Goal: Contribute content: Add original content to the website for others to see

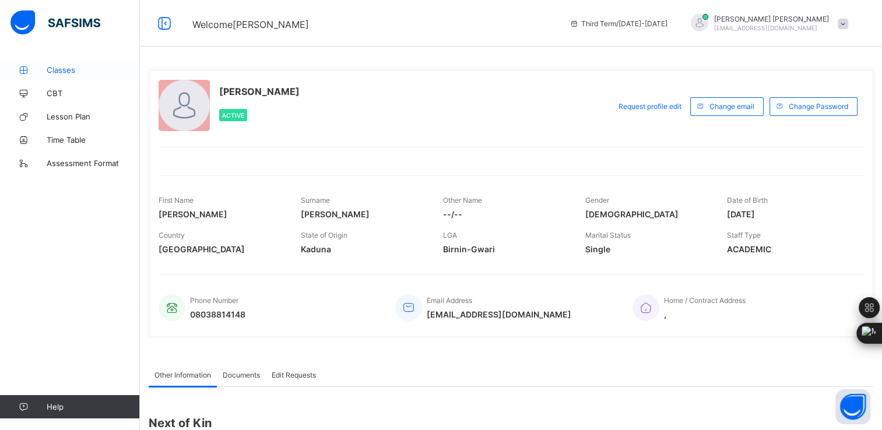
click at [65, 66] on span "Classes" at bounding box center [93, 69] width 93 height 9
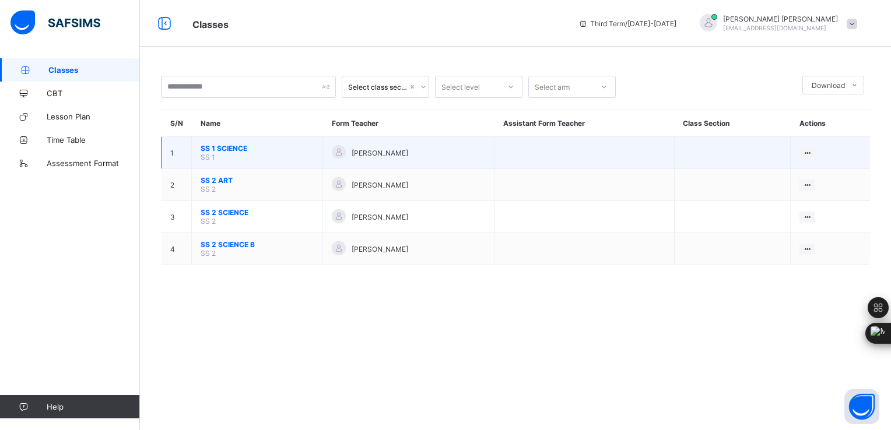
click at [238, 148] on span "SS 1 SCIENCE" at bounding box center [257, 148] width 113 height 9
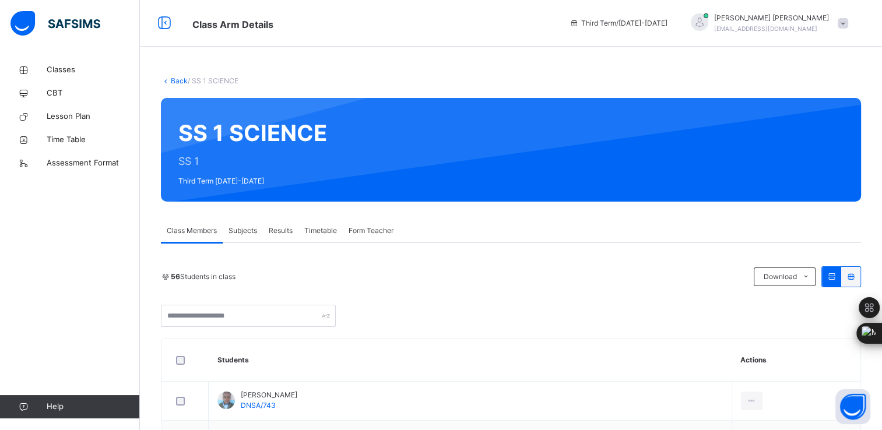
click at [251, 228] on span "Subjects" at bounding box center [243, 231] width 29 height 10
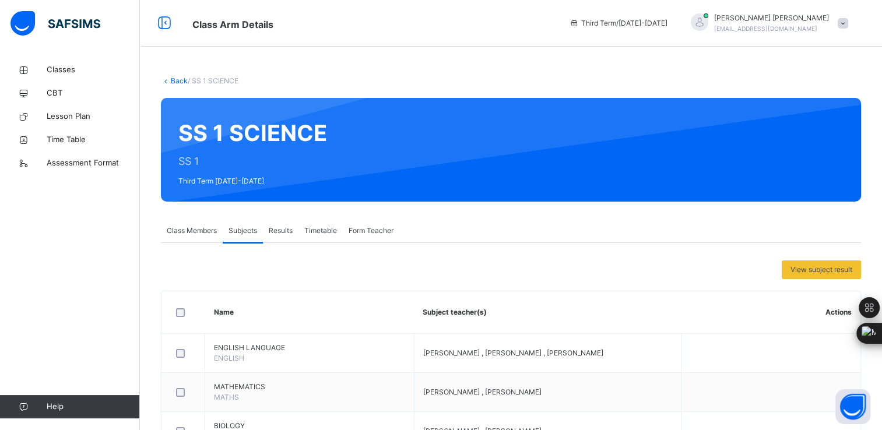
click at [282, 233] on span "Results" at bounding box center [281, 231] width 24 height 10
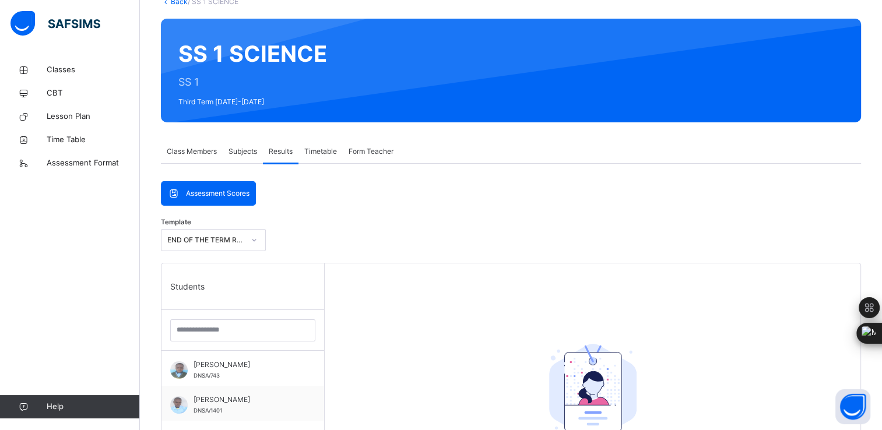
scroll to position [74, 0]
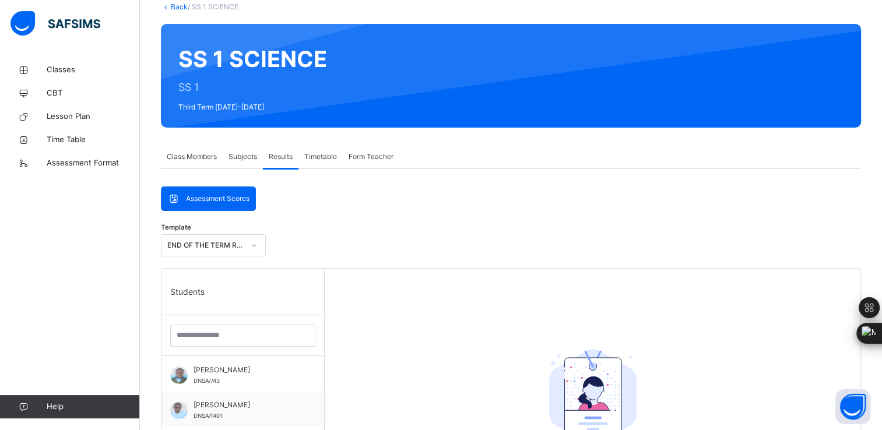
click at [321, 152] on span "Timetable" at bounding box center [320, 157] width 33 height 10
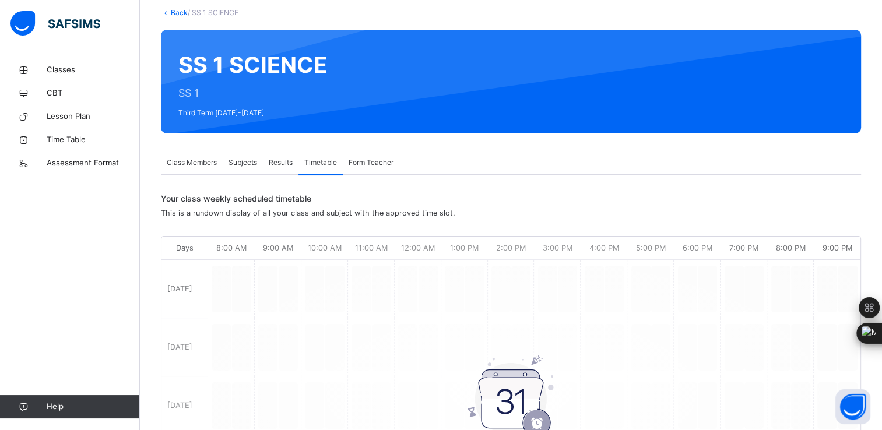
scroll to position [0, 0]
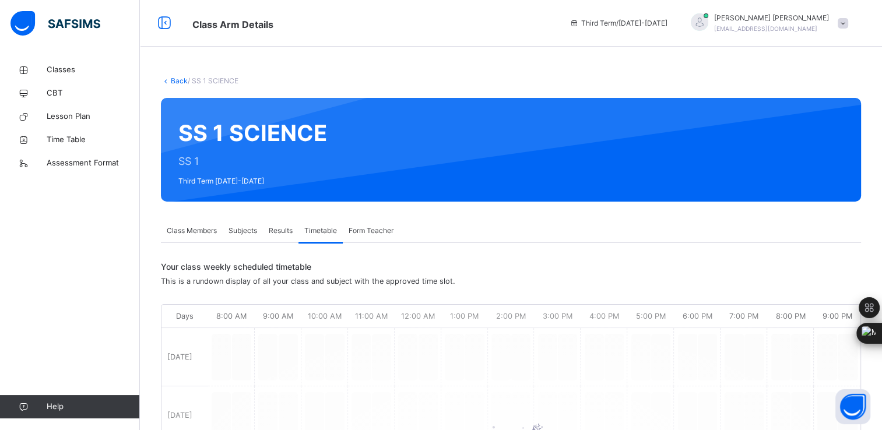
click at [371, 229] on span "Form Teacher" at bounding box center [371, 231] width 45 height 10
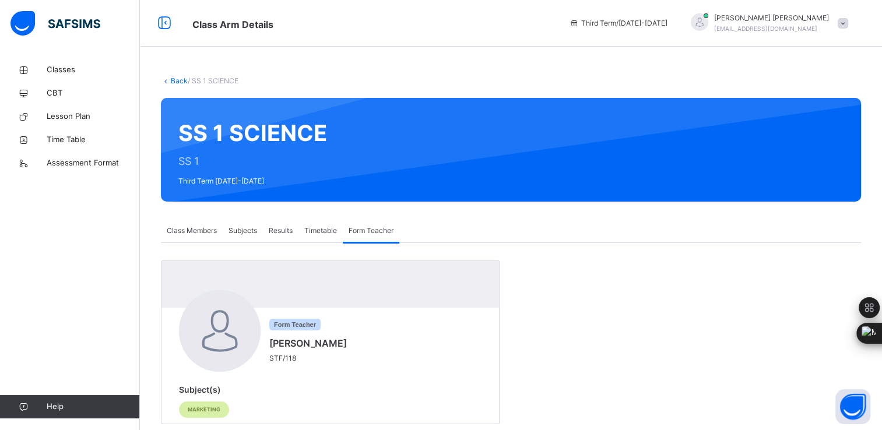
scroll to position [23, 0]
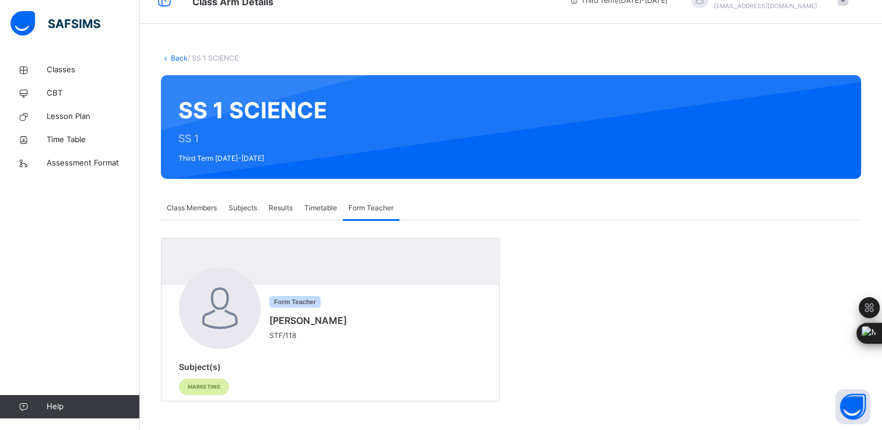
click at [319, 206] on span "Timetable" at bounding box center [320, 208] width 33 height 10
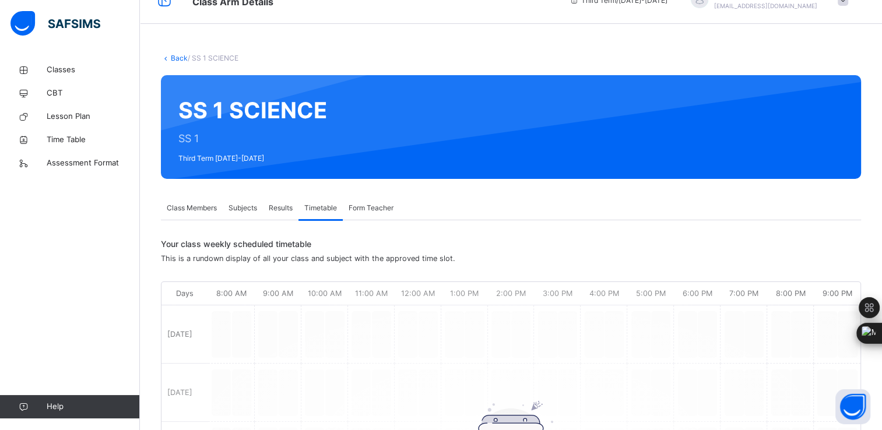
click at [282, 208] on span "Results" at bounding box center [281, 208] width 24 height 10
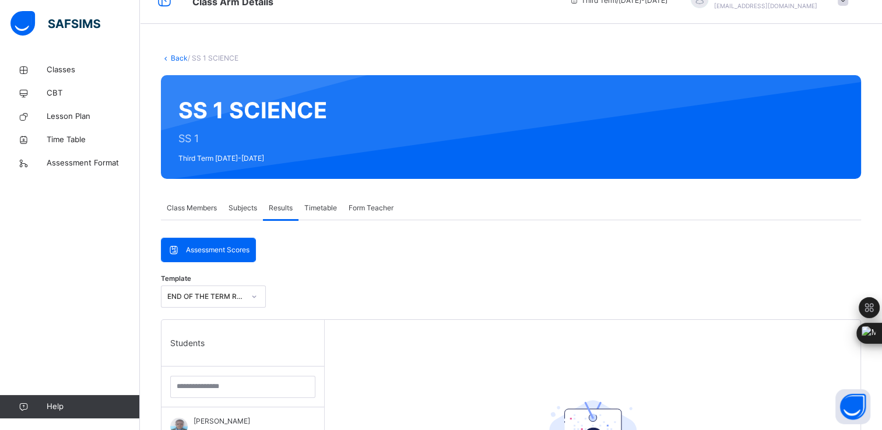
click at [252, 205] on span "Subjects" at bounding box center [243, 208] width 29 height 10
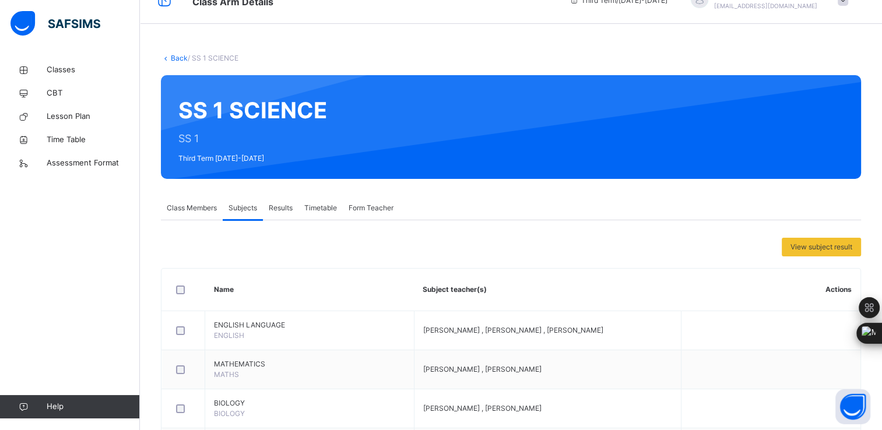
click at [190, 212] on span "Class Members" at bounding box center [192, 208] width 50 height 10
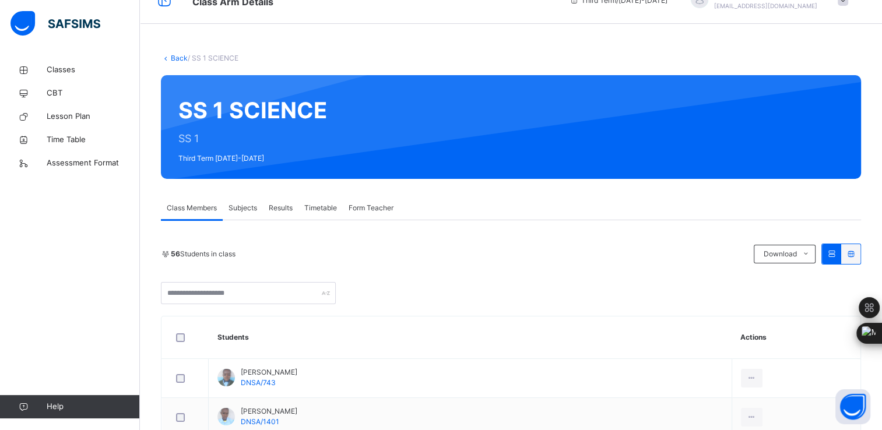
click at [277, 210] on span "Results" at bounding box center [281, 208] width 24 height 10
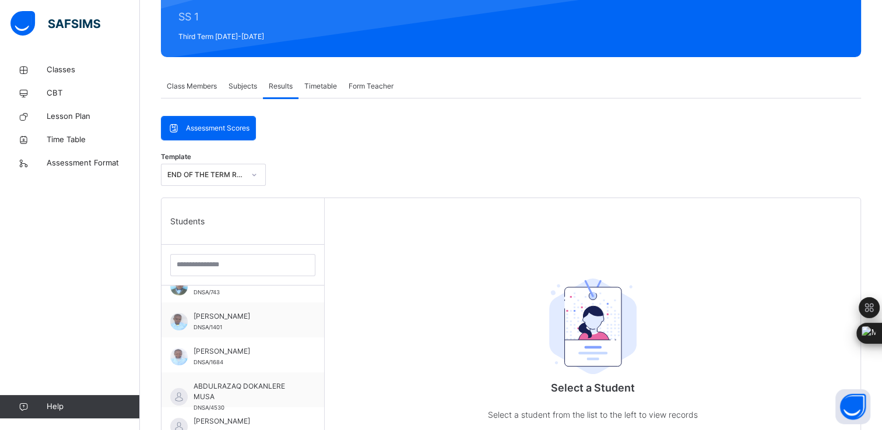
scroll to position [0, 0]
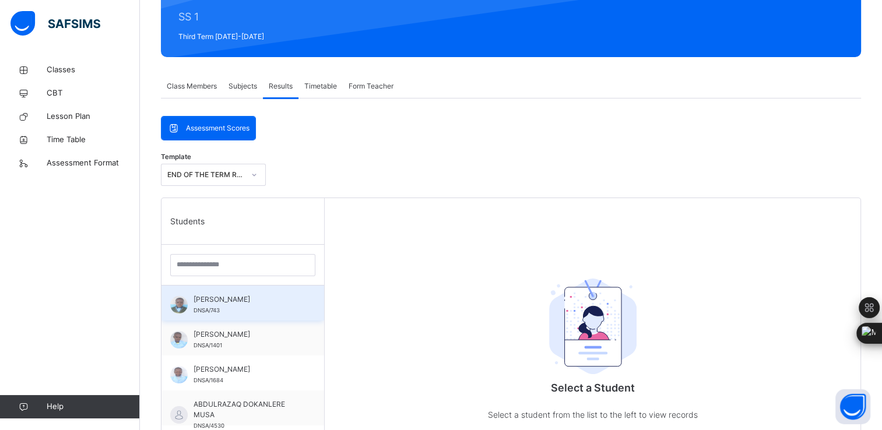
click at [278, 307] on div "[PERSON_NAME] DNSA/743" at bounding box center [246, 304] width 104 height 21
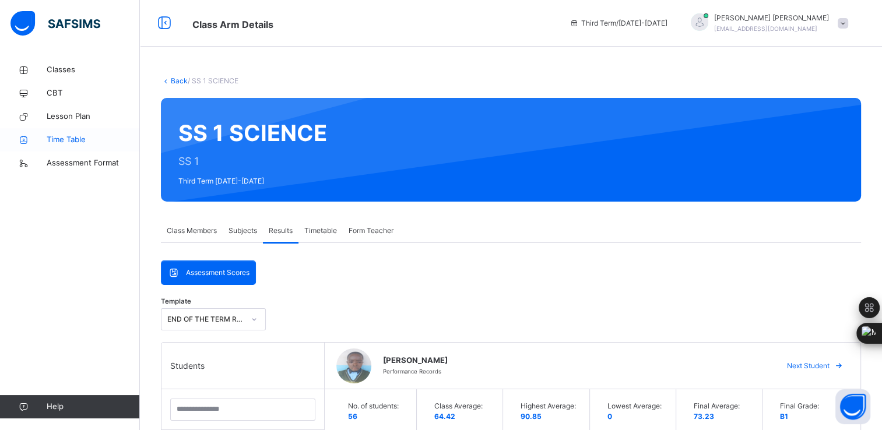
click at [76, 140] on span "Time Table" at bounding box center [93, 140] width 93 height 12
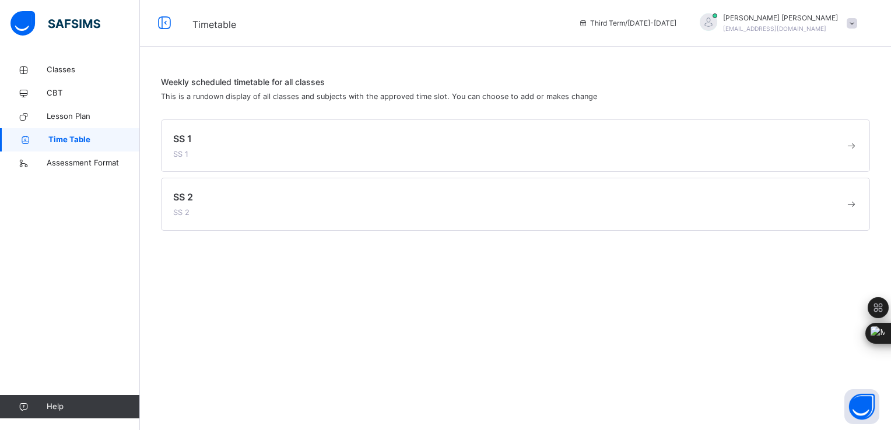
click at [226, 146] on span at bounding box center [509, 147] width 672 height 3
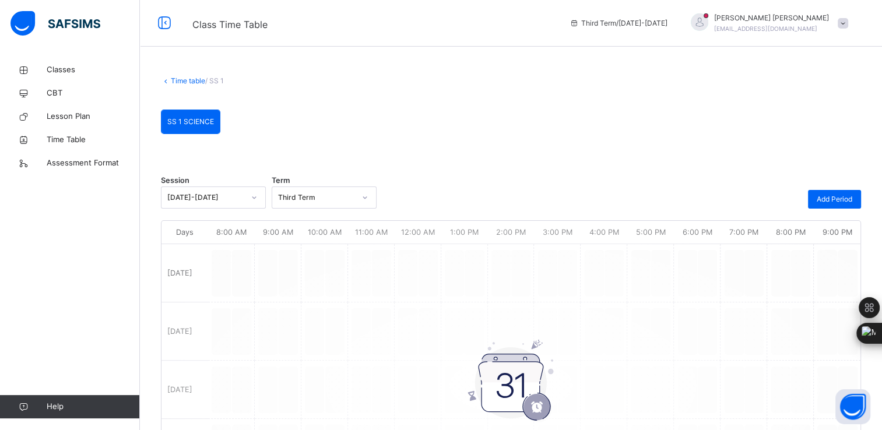
click at [366, 281] on div "No Schedule Found You have not created any schedule yet for your classes, click…" at bounding box center [510, 386] width 699 height 318
click at [54, 89] on span "CBT" at bounding box center [93, 93] width 93 height 12
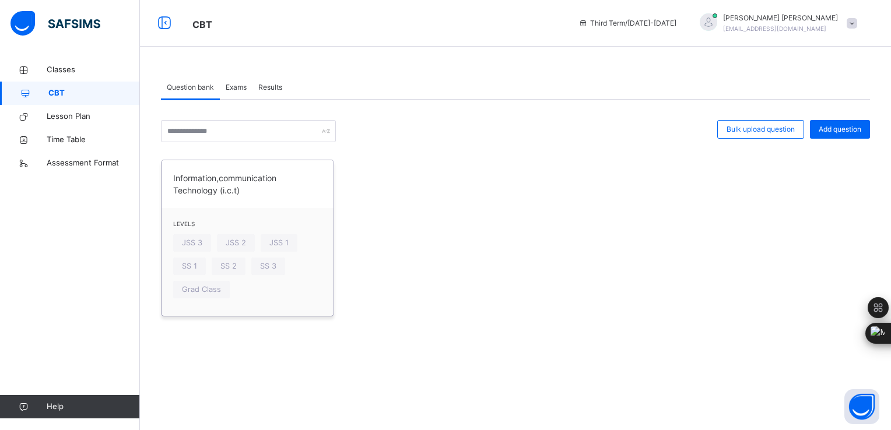
click at [272, 203] on div "Information,communication Technology (i.c.t)" at bounding box center [247, 184] width 172 height 48
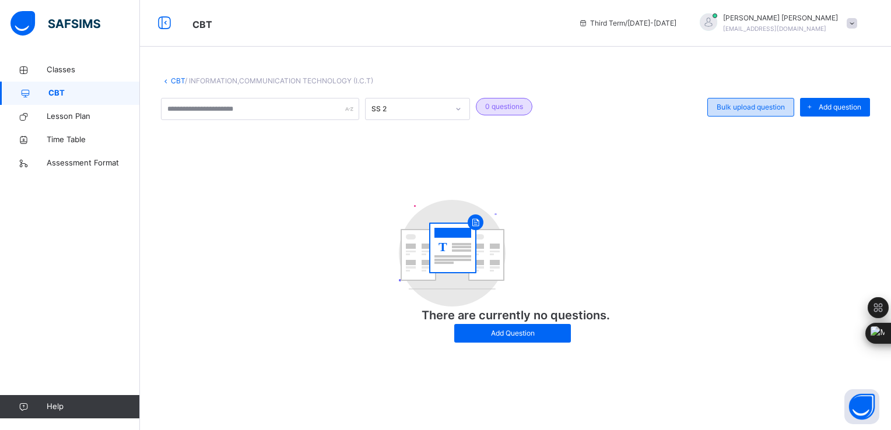
click at [752, 104] on span "Bulk upload question" at bounding box center [750, 107] width 68 height 10
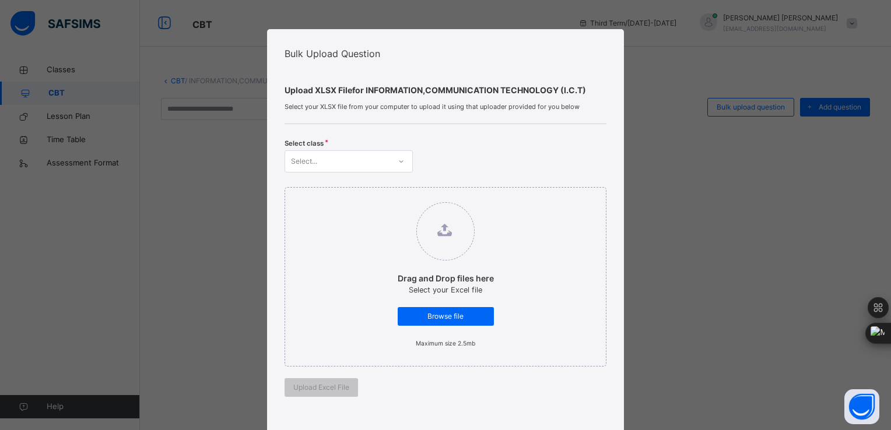
click at [401, 160] on icon at bounding box center [401, 162] width 7 height 12
click at [339, 175] on div "Drag and Drop files here Select your Excel file Browse file Maximum size 2.5mb …" at bounding box center [444, 292] width 321 height 239
click at [653, 240] on div "Bulk Upload Question Upload XLSX File for INFORMATION,COMMUNICATION TECHNOLOGY …" at bounding box center [445, 215] width 891 height 430
click at [687, 212] on div "Bulk Upload Question Upload XLSX File for INFORMATION,COMMUNICATION TECHNOLOGY …" at bounding box center [445, 215] width 891 height 430
click at [564, 325] on div "Drag and Drop files here Select your Excel file Browse file Maximum size 2.5mb" at bounding box center [444, 277] width 321 height 180
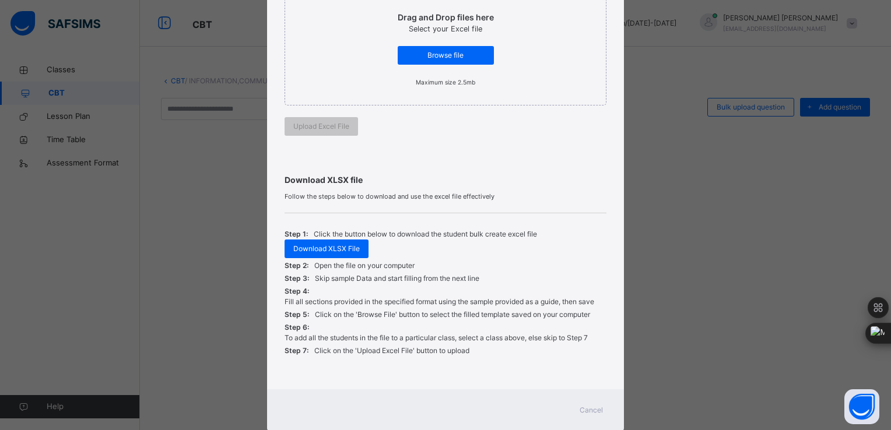
scroll to position [262, 0]
click at [327, 250] on span "Download XLSX File" at bounding box center [326, 248] width 66 height 10
click at [684, 242] on div "Bulk Upload Question Upload XLSX File for INFORMATION,COMMUNICATION TECHNOLOGY …" at bounding box center [445, 215] width 891 height 430
click at [586, 413] on span "Cancel" at bounding box center [590, 410] width 23 height 10
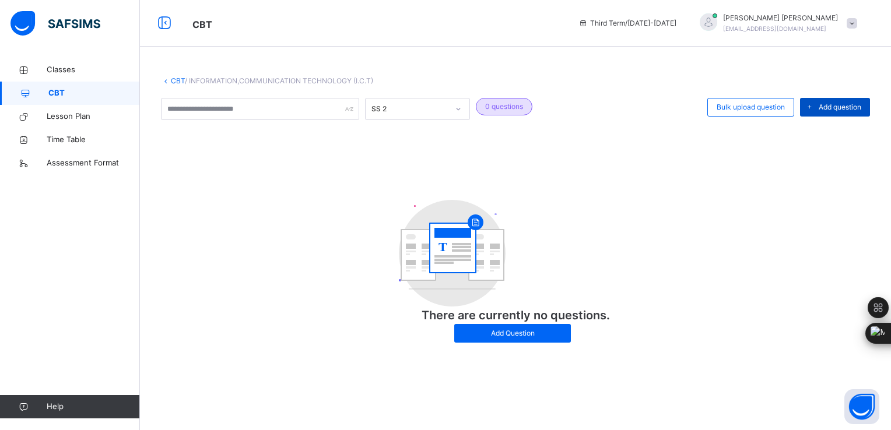
click at [820, 107] on span "Add question" at bounding box center [839, 107] width 43 height 10
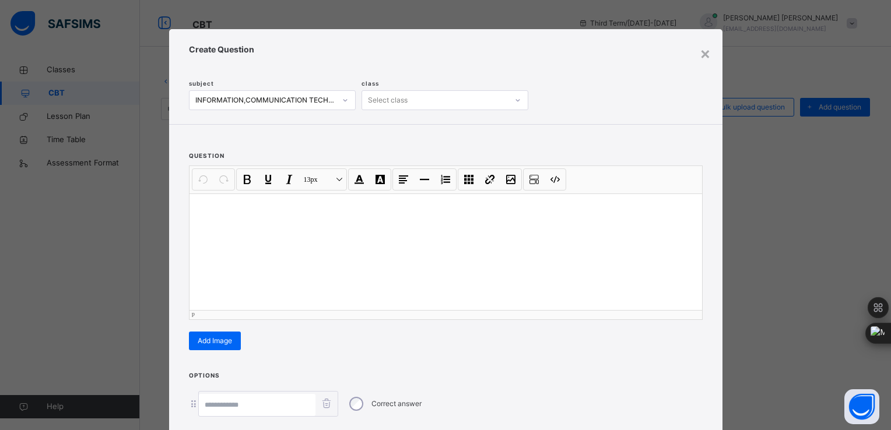
click at [291, 248] on div at bounding box center [445, 252] width 512 height 117
click at [588, 371] on div "Options Correct answer Add option" at bounding box center [445, 424] width 553 height 109
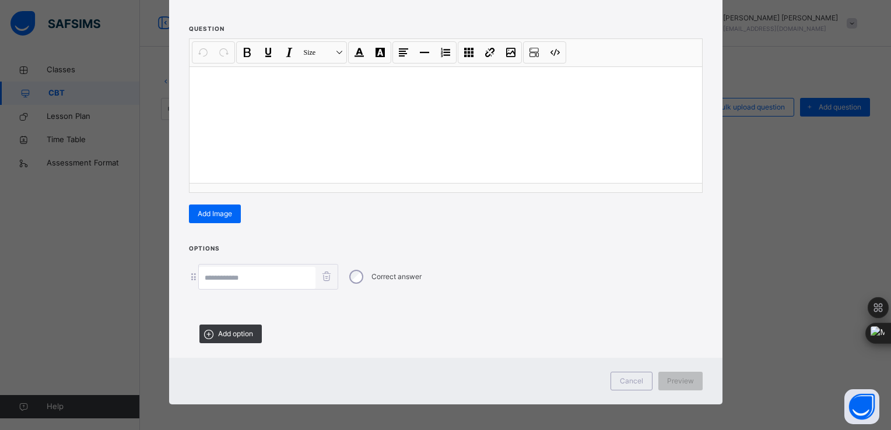
scroll to position [128, 0]
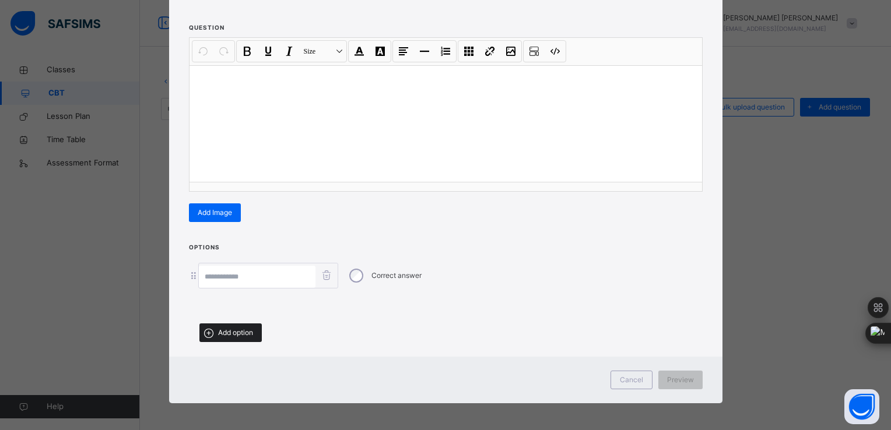
click at [230, 328] on span "Add option" at bounding box center [235, 333] width 35 height 10
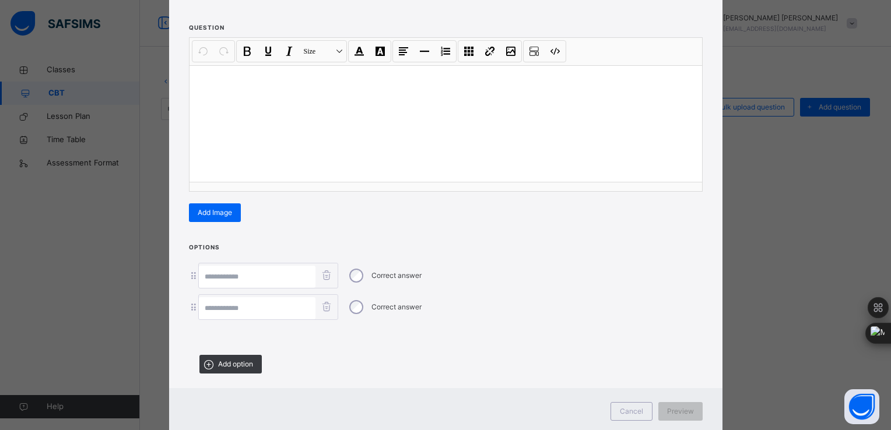
click at [121, 209] on div "× Create Question subject INFORMATION,COMMUNICATION TECHNOLOGY (I.C.T) class Se…" at bounding box center [445, 215] width 891 height 430
click at [780, 287] on div "× Create Question subject INFORMATION,COMMUNICATION TECHNOLOGY (I.C.T) class Se…" at bounding box center [445, 215] width 891 height 430
